Goal: Information Seeking & Learning: Compare options

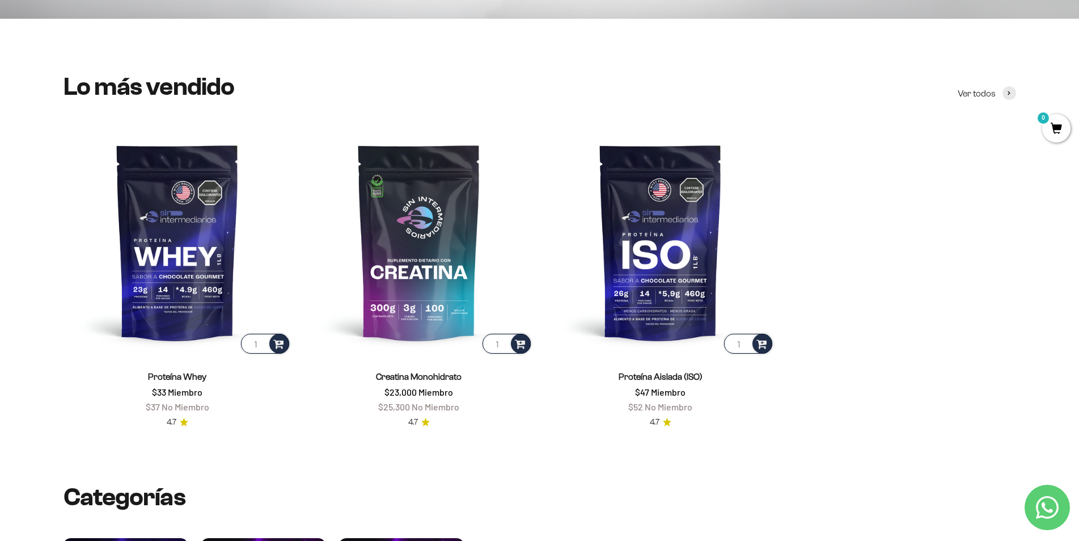
scroll to position [454, 0]
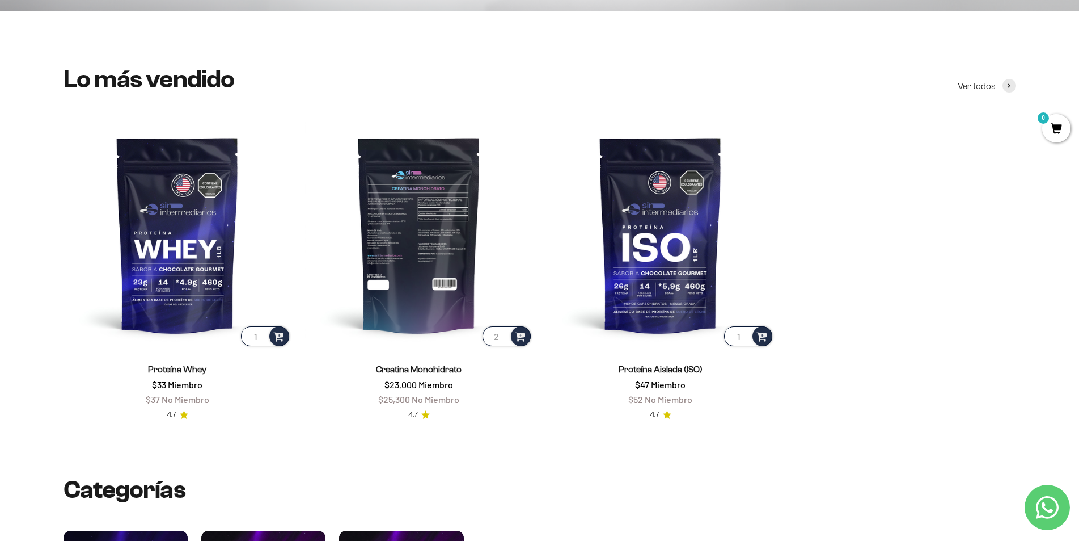
click at [504, 334] on input "2" at bounding box center [507, 336] width 48 height 20
type input "1"
click at [504, 340] on input "1" at bounding box center [507, 336] width 48 height 20
click at [425, 265] on img at bounding box center [419, 234] width 228 height 228
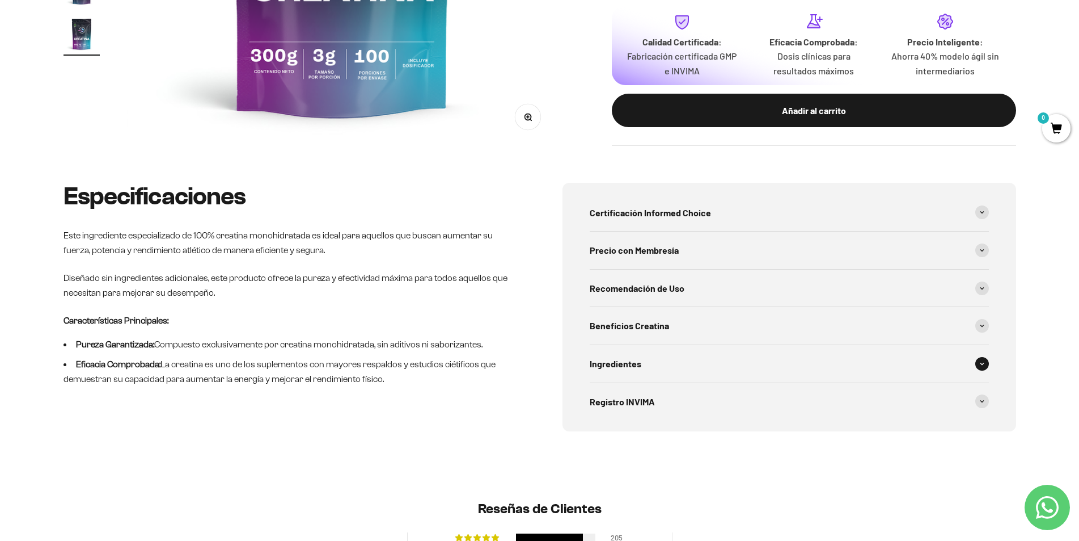
scroll to position [454, 0]
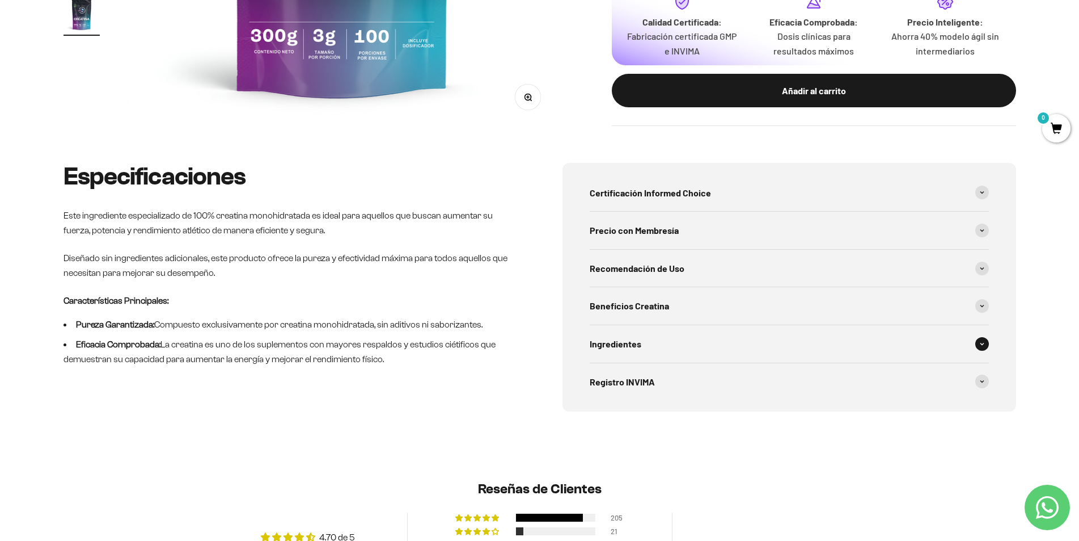
click at [710, 347] on div "Ingredientes" at bounding box center [789, 343] width 399 height 37
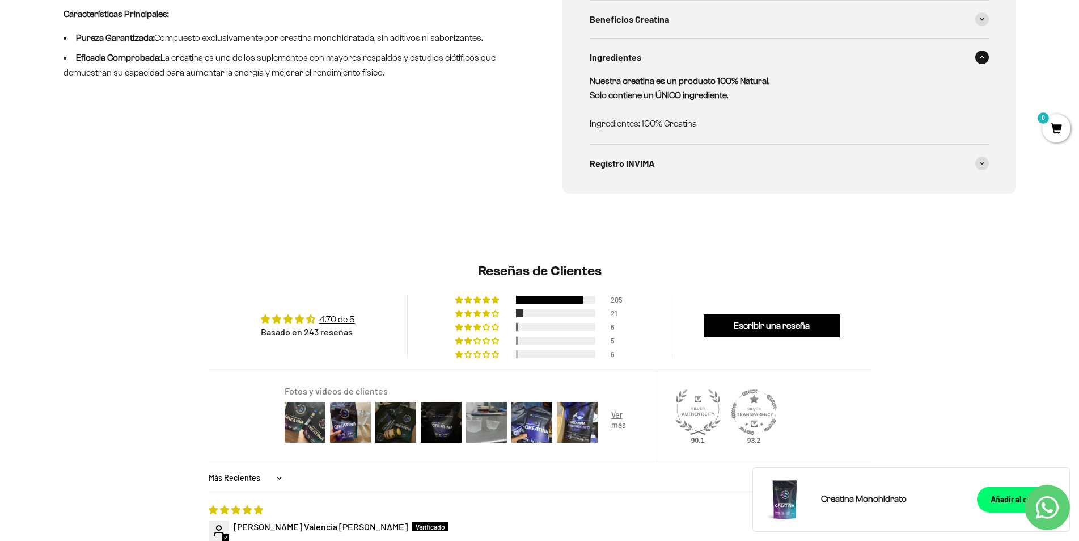
scroll to position [737, 0]
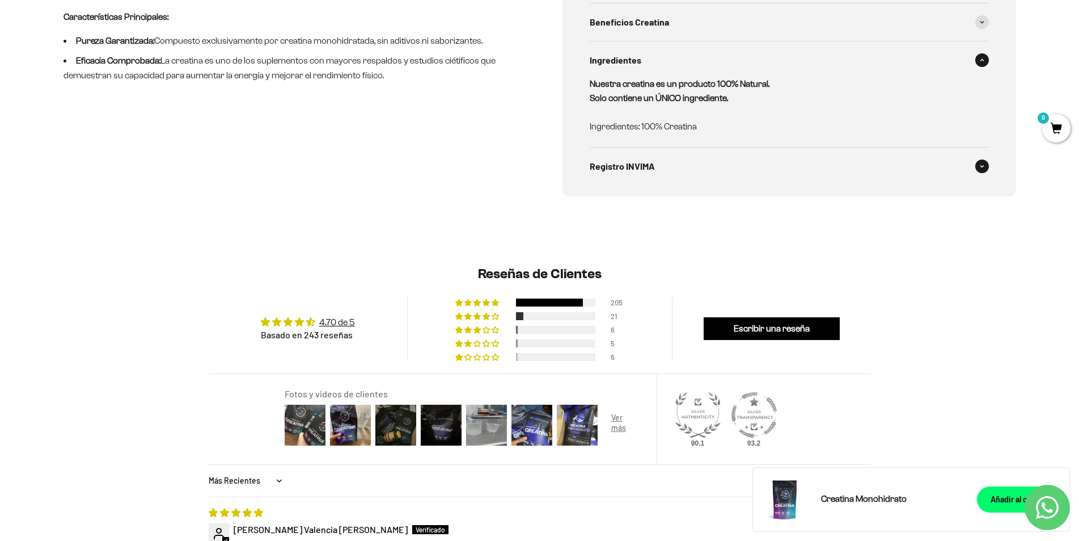
click at [644, 163] on span "Registro INVIMA" at bounding box center [622, 166] width 65 height 15
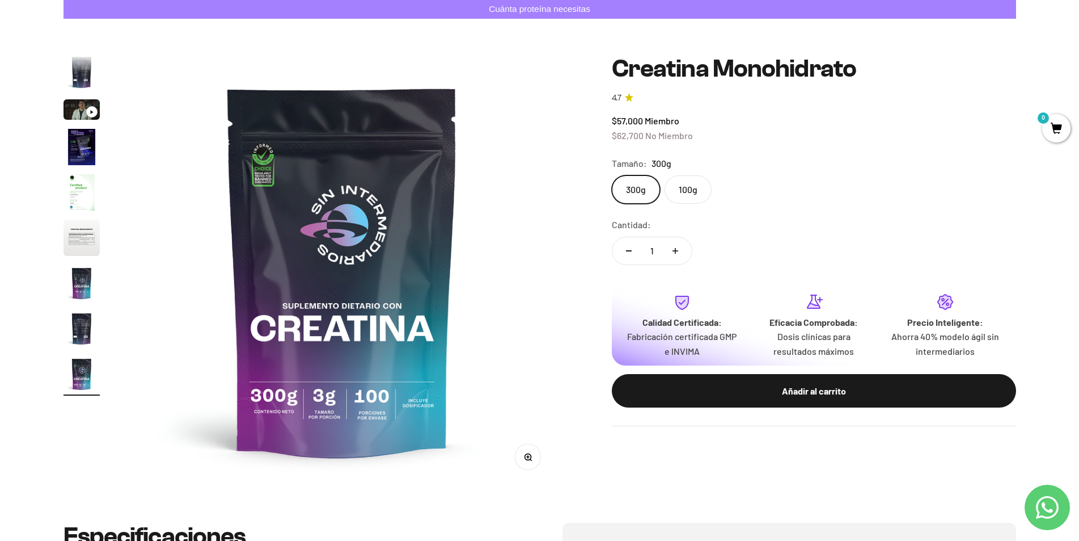
scroll to position [0, 0]
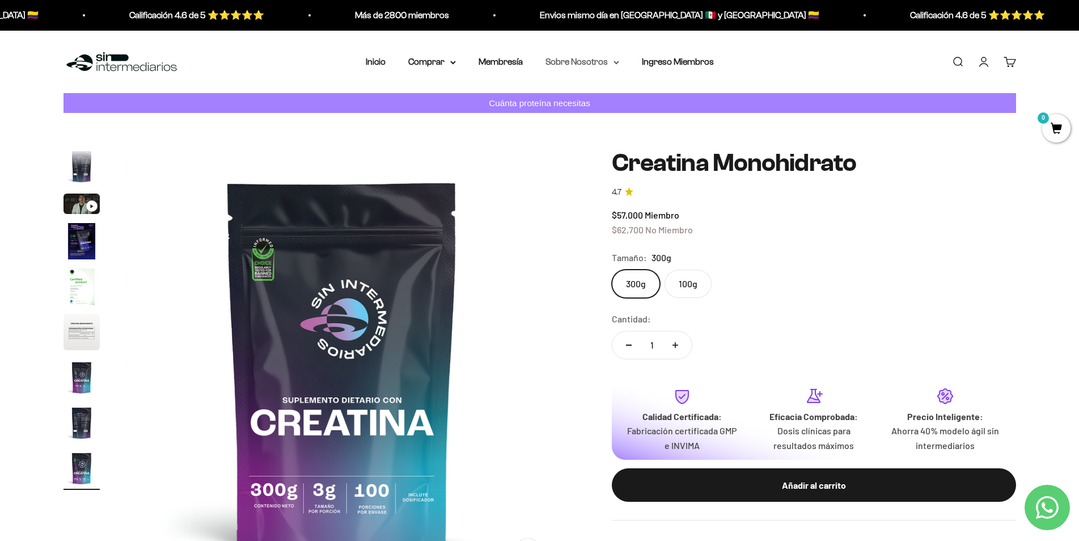
click at [573, 57] on summary "Sobre Nosotros" at bounding box center [583, 61] width 74 height 15
click at [568, 113] on span "Calidad" at bounding box center [566, 119] width 28 height 15
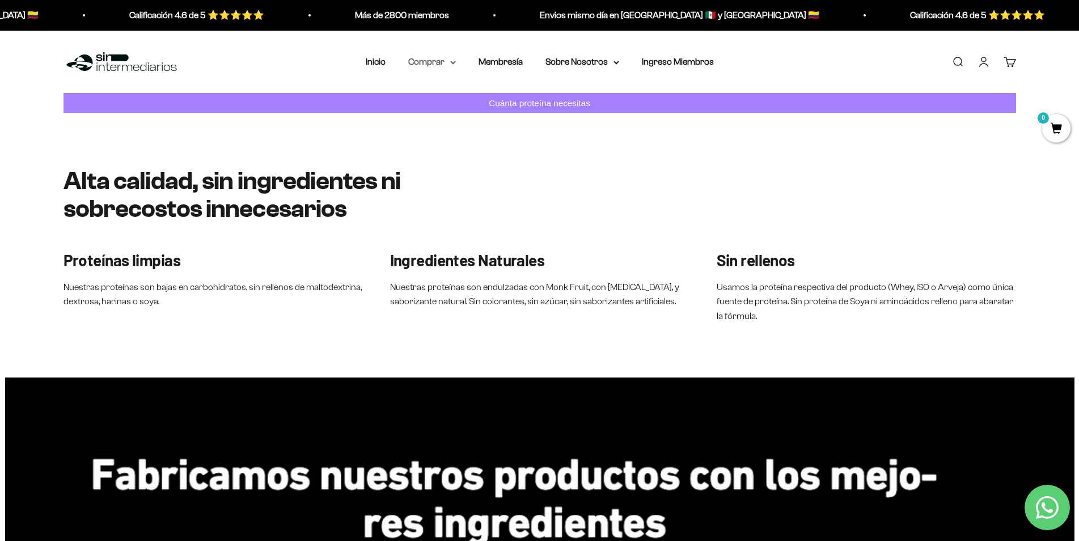
click at [441, 56] on summary "Comprar" at bounding box center [432, 61] width 48 height 15
click at [450, 96] on span "Proteínas" at bounding box center [434, 98] width 38 height 10
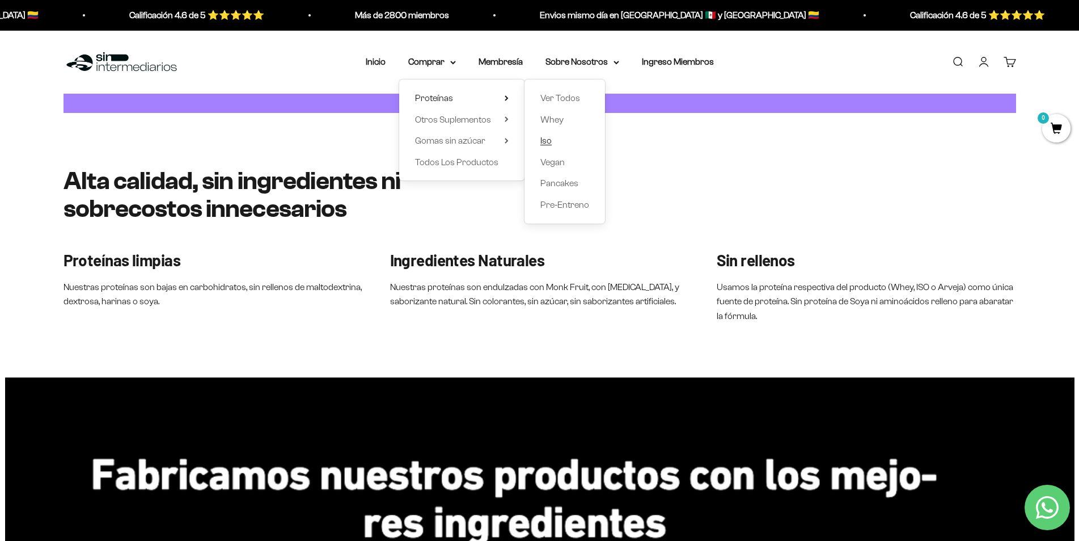
click at [542, 137] on span "Iso" at bounding box center [546, 141] width 11 height 10
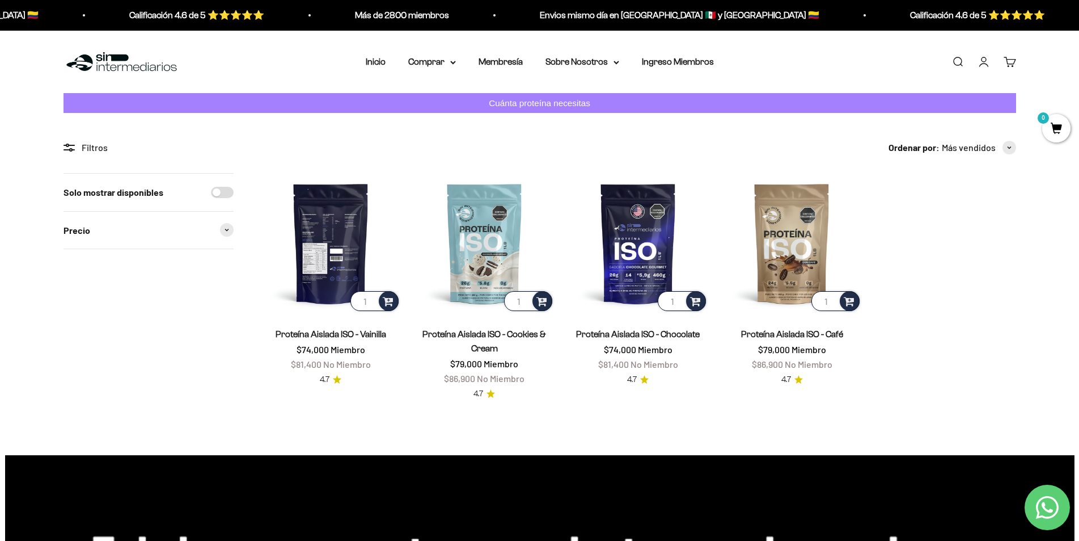
click at [334, 257] on img at bounding box center [331, 243] width 140 height 140
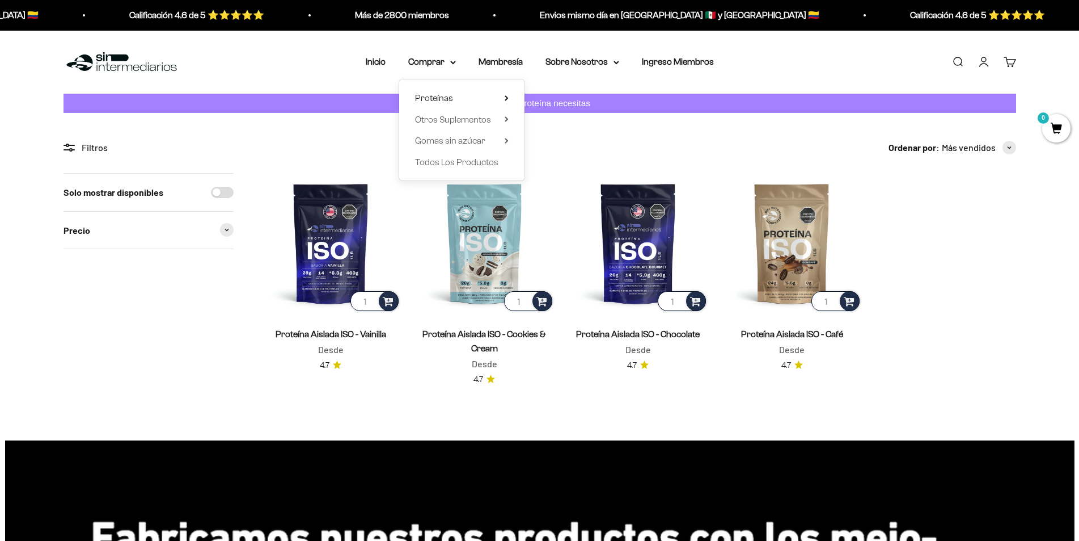
click at [549, 122] on span "Whey" at bounding box center [552, 119] width 23 height 10
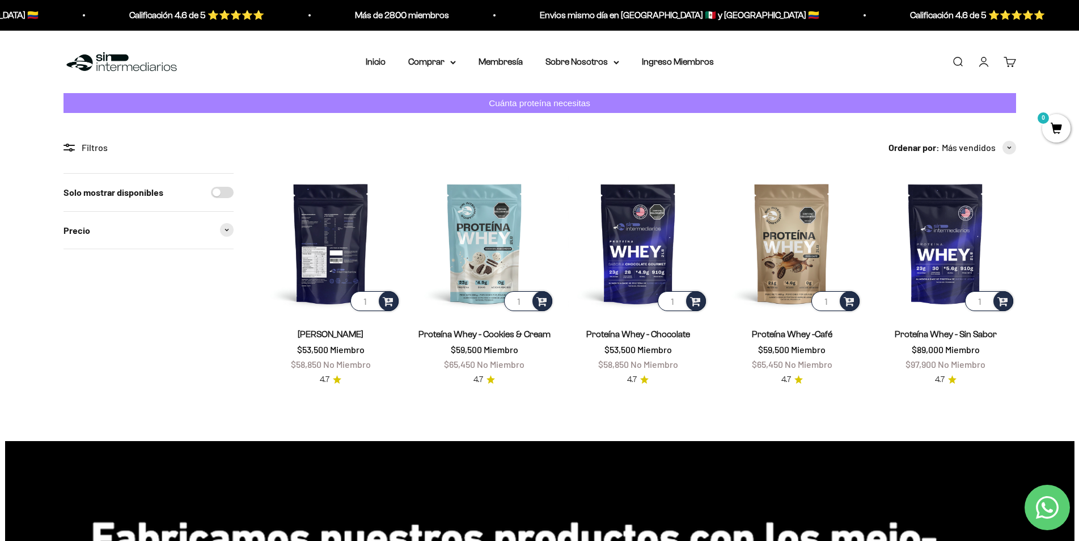
click at [319, 269] on img at bounding box center [331, 243] width 140 height 140
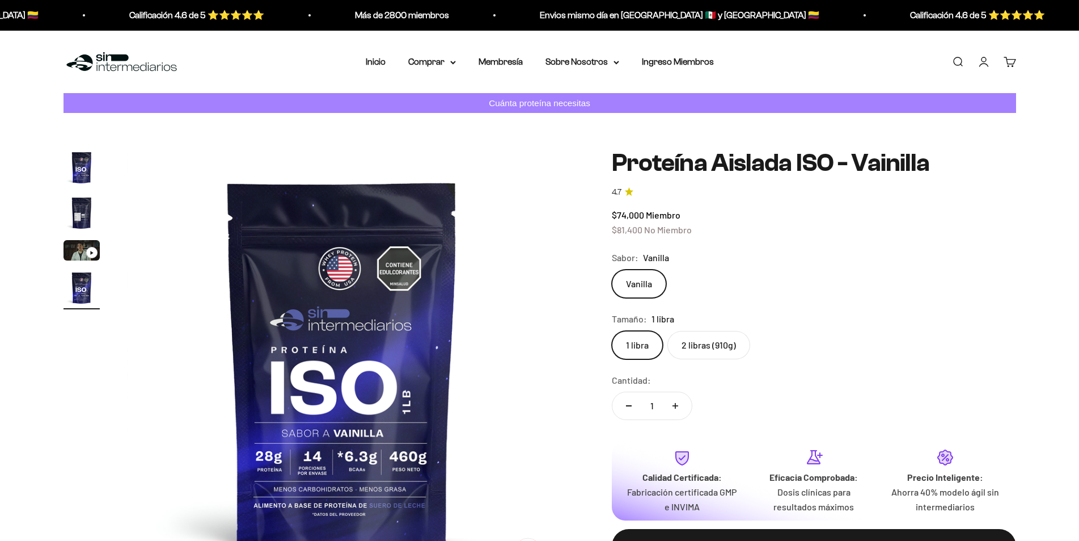
scroll to position [40, 0]
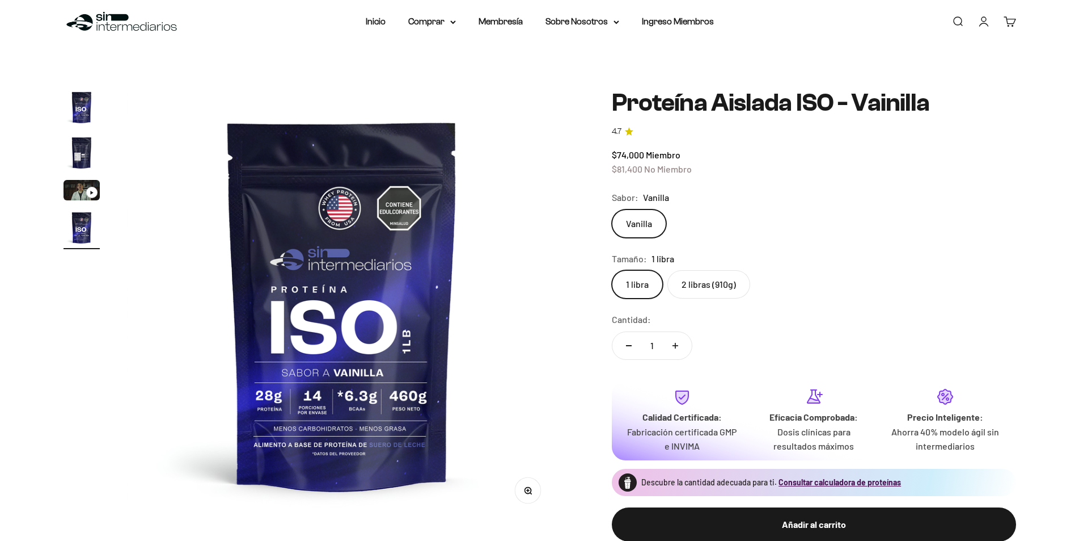
click at [82, 171] on img "Ir al artículo 2" at bounding box center [82, 152] width 36 height 36
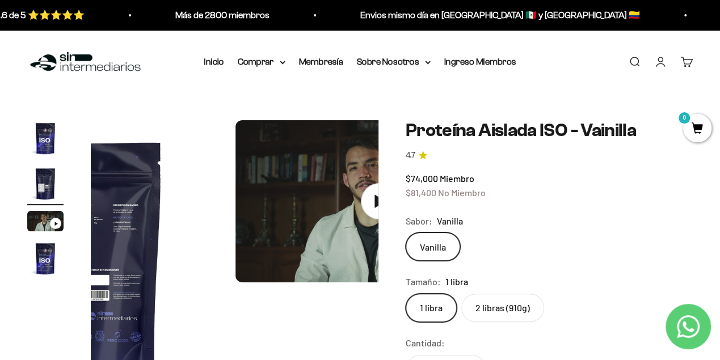
scroll to position [0, 294]
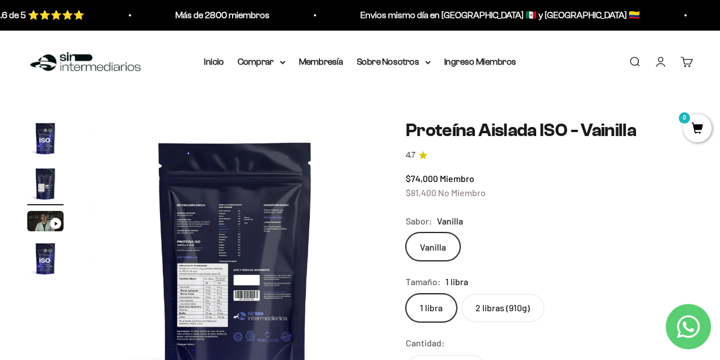
click at [252, 245] on img at bounding box center [235, 264] width 288 height 288
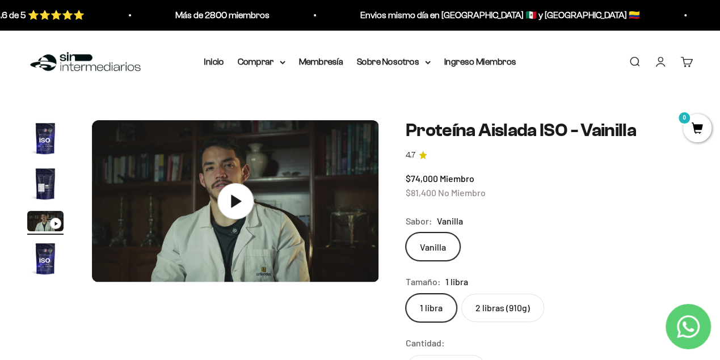
click at [52, 184] on img "Ir al artículo 2" at bounding box center [45, 184] width 36 height 36
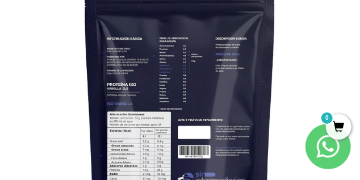
scroll to position [151, 0]
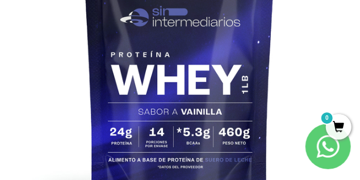
scroll to position [189, 0]
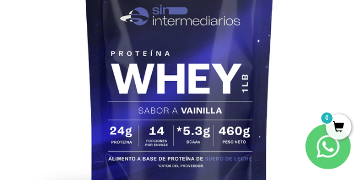
click at [213, 117] on img at bounding box center [179, 56] width 360 height 360
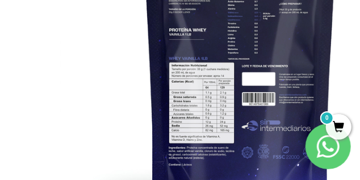
scroll to position [0, 2166]
